Goal: Find specific page/section: Find specific page/section

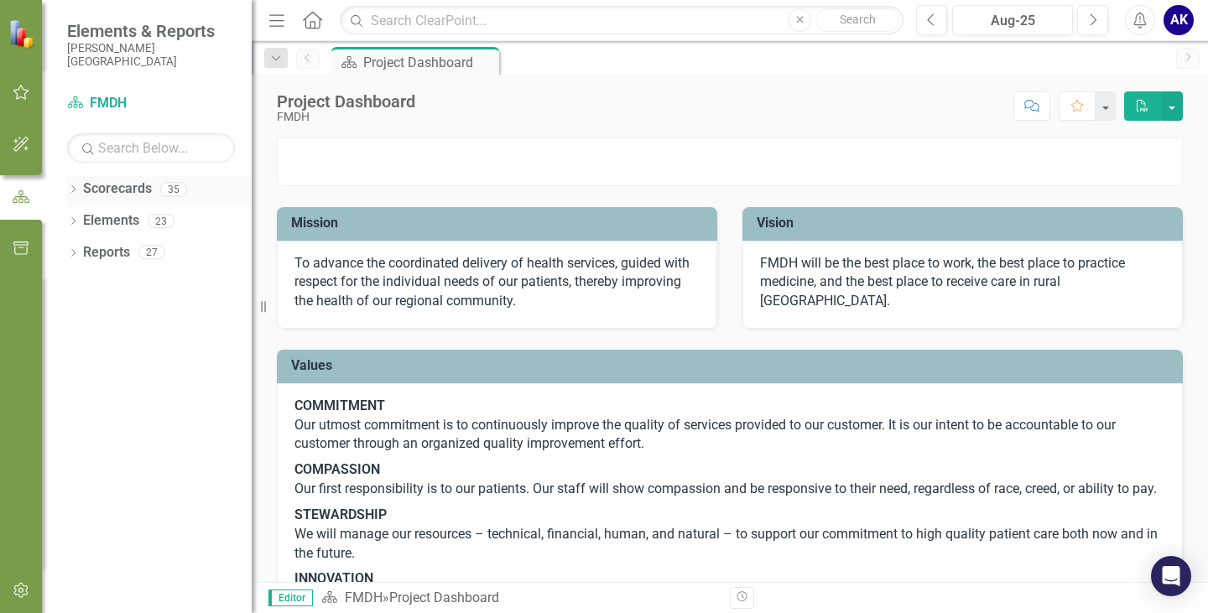
click at [76, 194] on icon "Dropdown" at bounding box center [73, 190] width 12 height 9
drag, startPoint x: 91, startPoint y: 215, endPoint x: 283, endPoint y: 254, distance: 196.1
click at [90, 215] on div "Dropdown" at bounding box center [84, 221] width 17 height 14
click at [127, 253] on link "COO" at bounding box center [180, 252] width 143 height 19
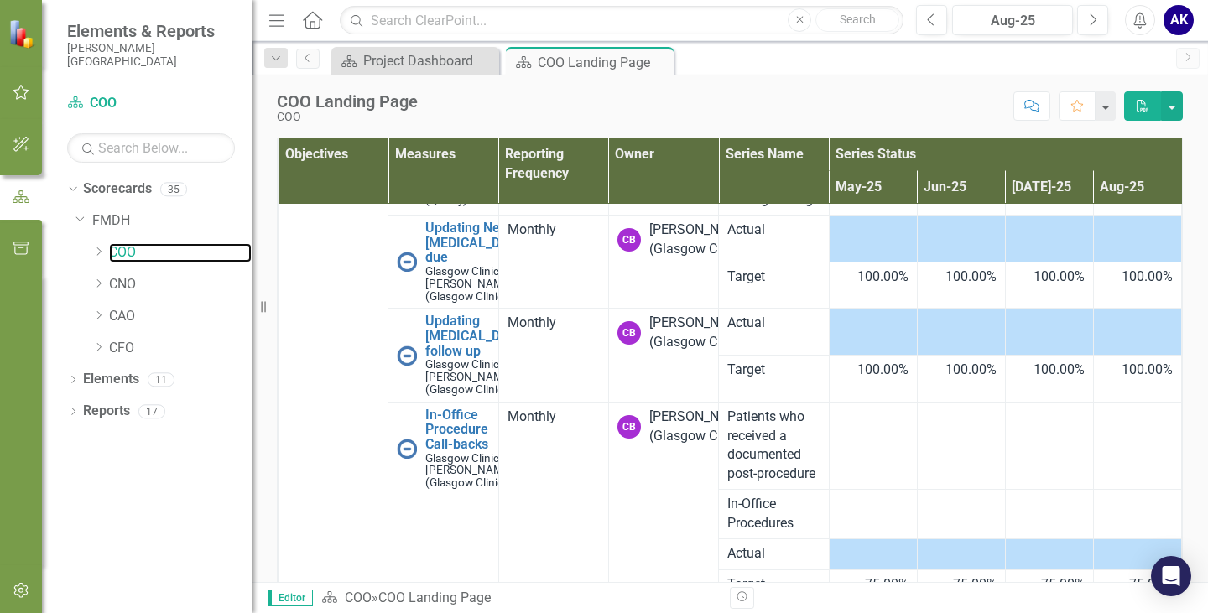
scroll to position [419, 0]
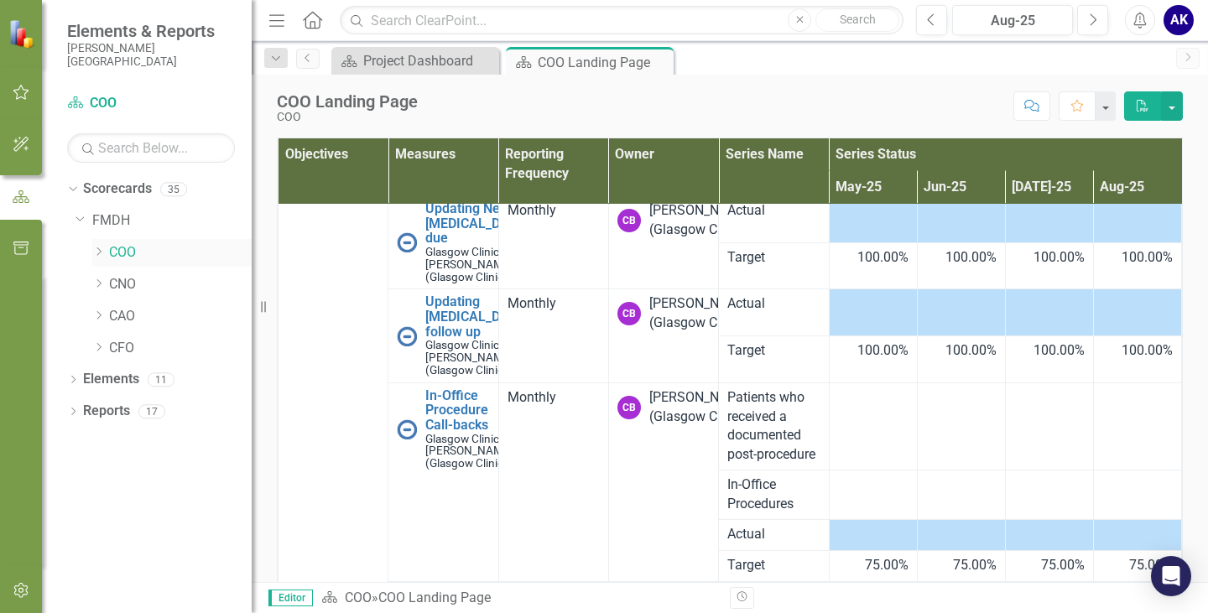
click at [96, 250] on icon "Dropdown" at bounding box center [98, 252] width 13 height 10
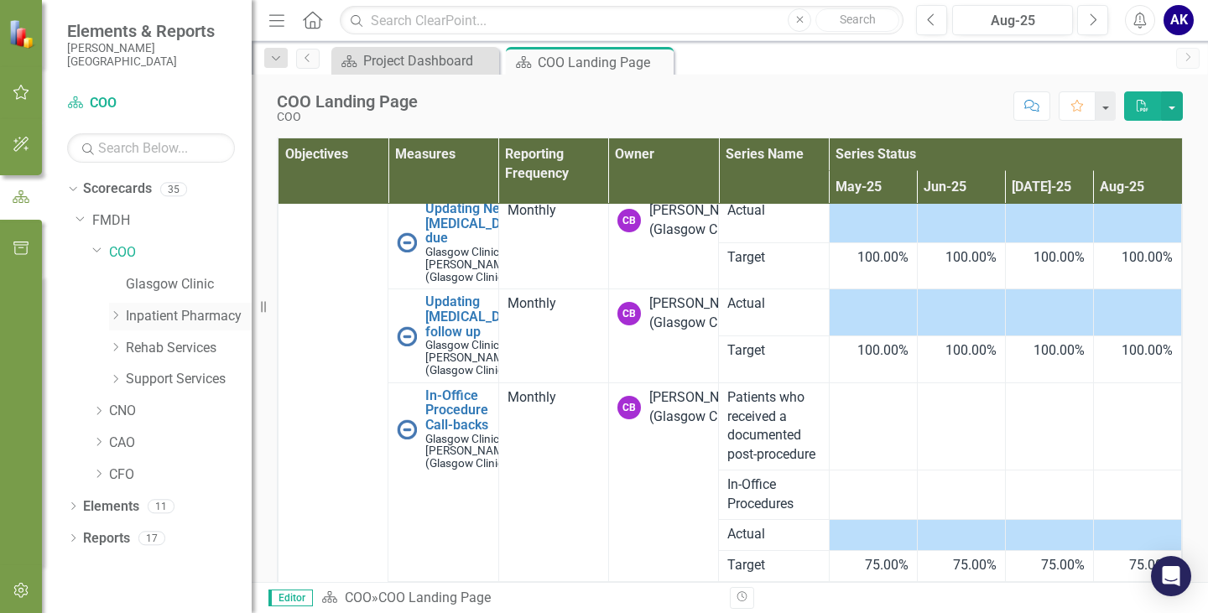
click at [155, 315] on link "Inpatient Pharmacy" at bounding box center [189, 316] width 126 height 19
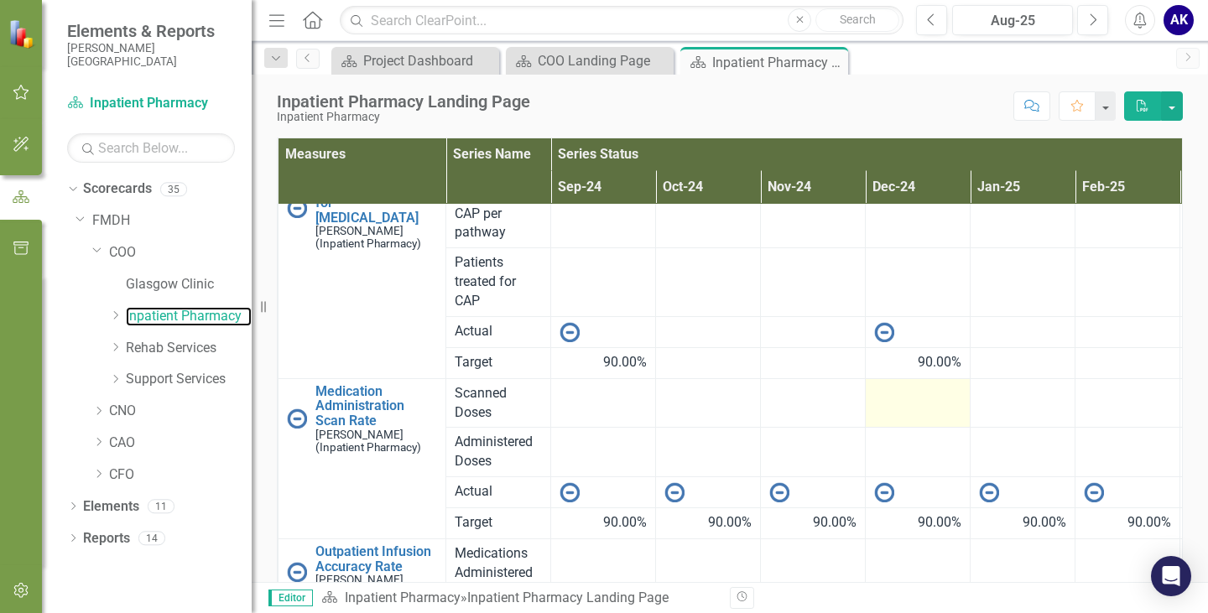
scroll to position [168, 0]
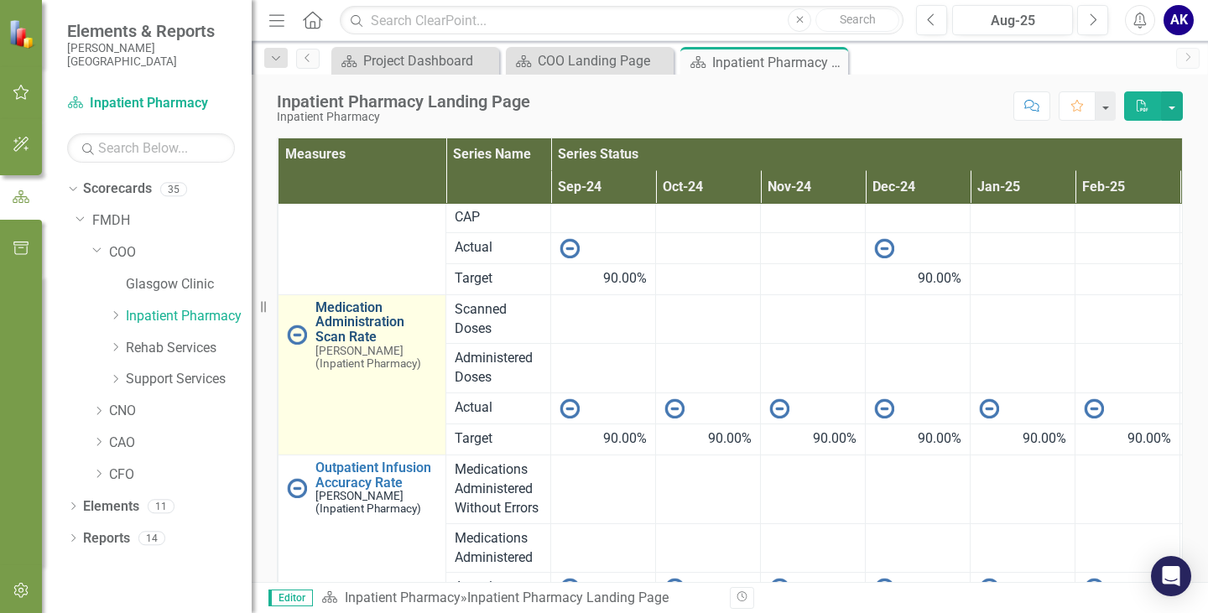
click at [336, 320] on link "Medication Administration Scan Rate" at bounding box center [376, 322] width 122 height 44
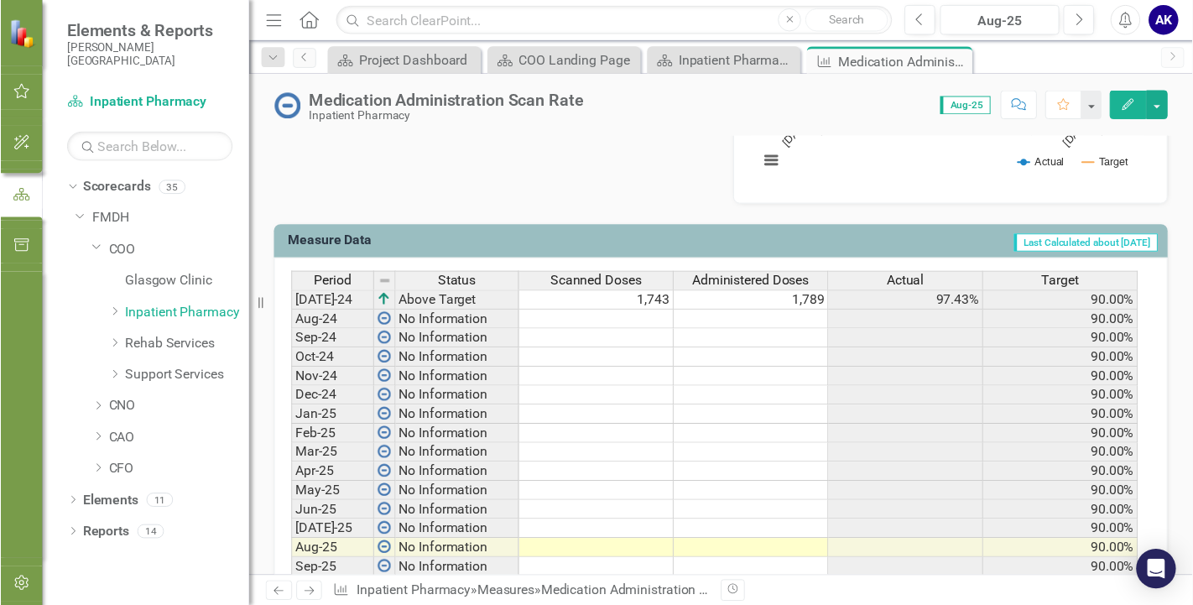
scroll to position [587, 0]
